Goal: Obtain resource: Download file/media

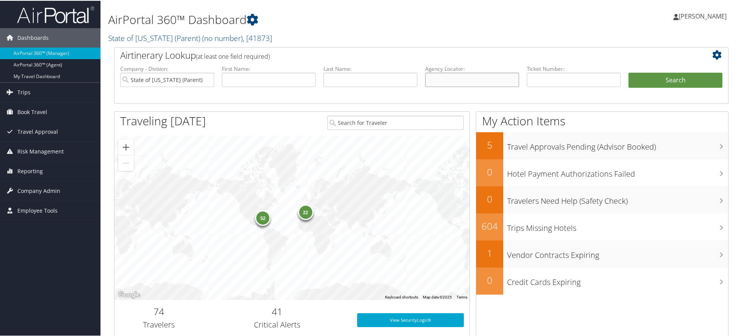
click at [437, 72] on input "text" at bounding box center [472, 79] width 94 height 14
paste input "D98FN0"
type input "D98FN0"
click at [207, 78] on input "State of Louisiana (Parent)" at bounding box center [167, 79] width 94 height 14
click at [660, 77] on button "Search" at bounding box center [675, 79] width 94 height 15
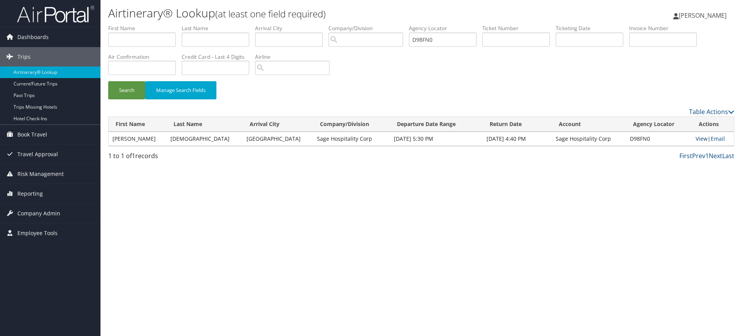
click at [696, 139] on link "View" at bounding box center [702, 138] width 12 height 7
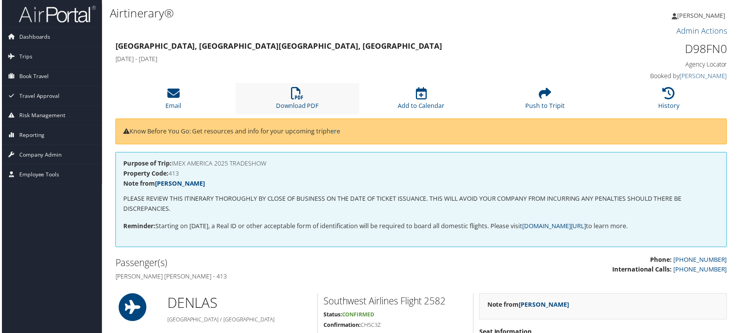
click at [304, 95] on li "Download PDF" at bounding box center [297, 98] width 124 height 31
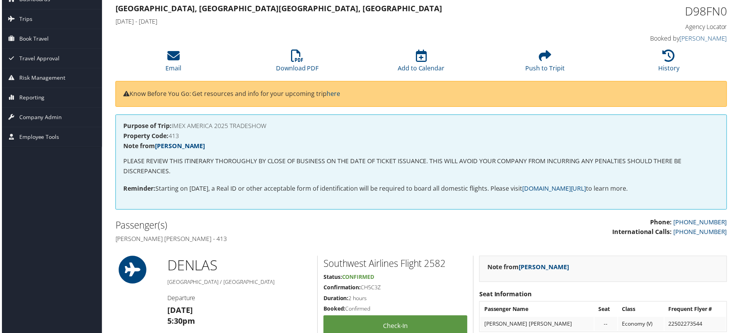
scroll to position [33, 0]
